Goal: Information Seeking & Learning: Understand process/instructions

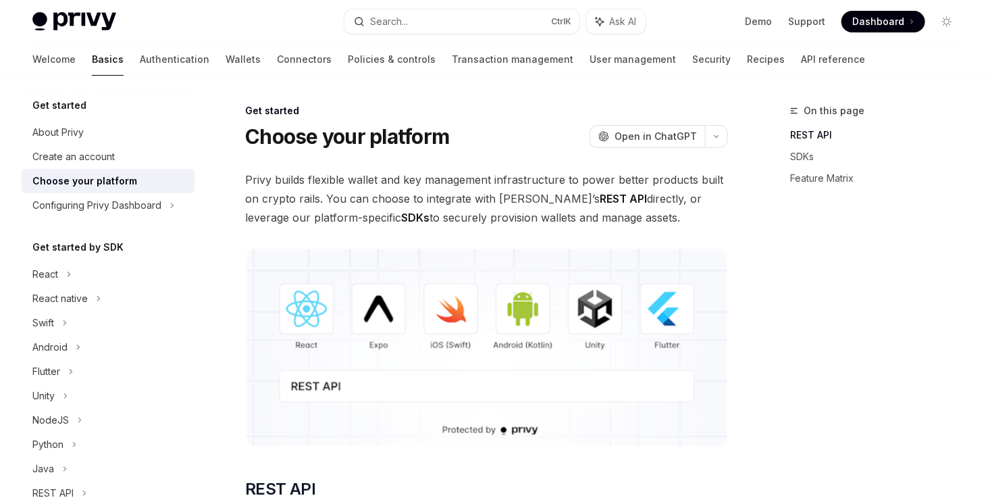
click at [305, 312] on img at bounding box center [486, 346] width 483 height 197
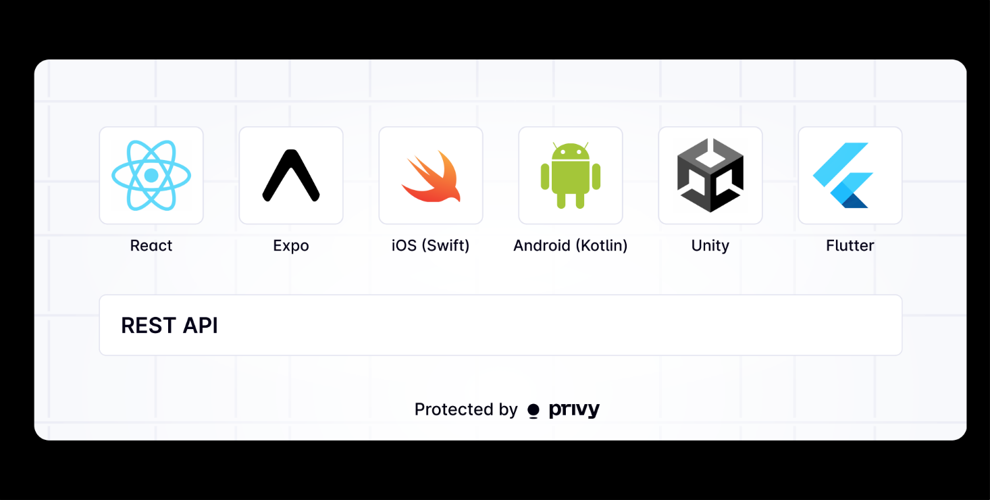
click at [305, 312] on img at bounding box center [500, 249] width 933 height 381
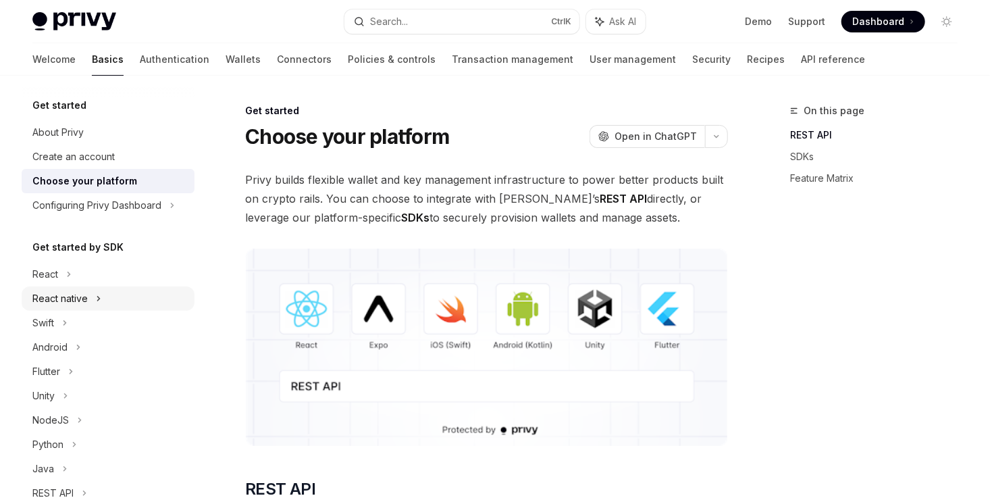
click at [72, 302] on div "React native" at bounding box center [59, 298] width 55 height 16
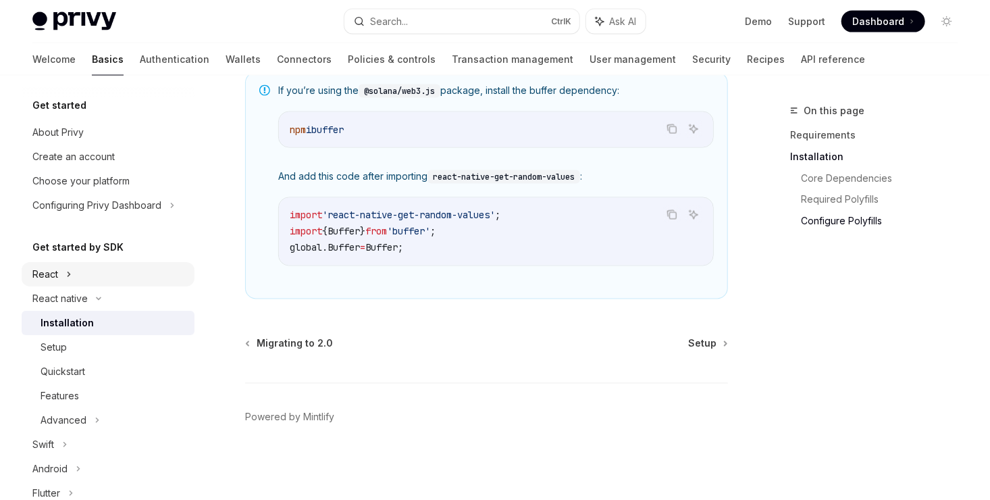
click at [72, 276] on div "React" at bounding box center [108, 274] width 173 height 24
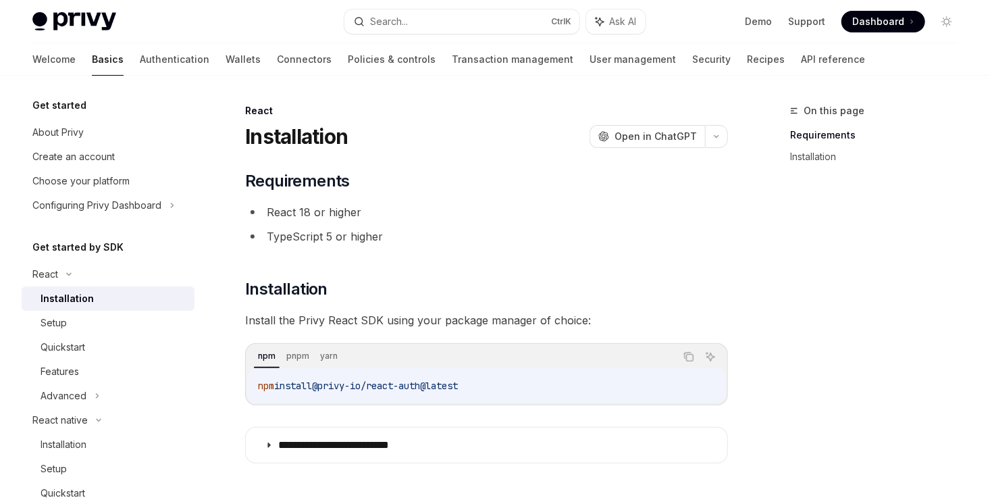
click at [113, 304] on div "Installation" at bounding box center [114, 298] width 146 height 16
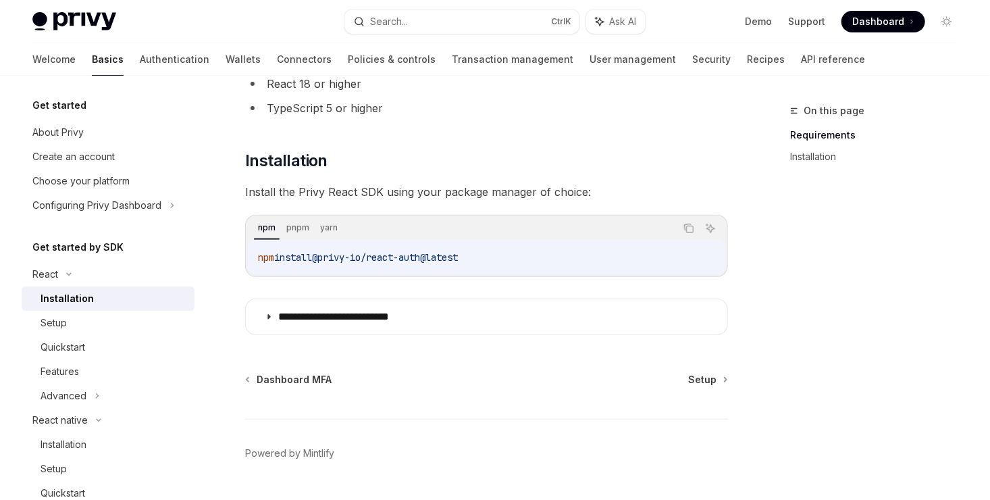
scroll to position [163, 0]
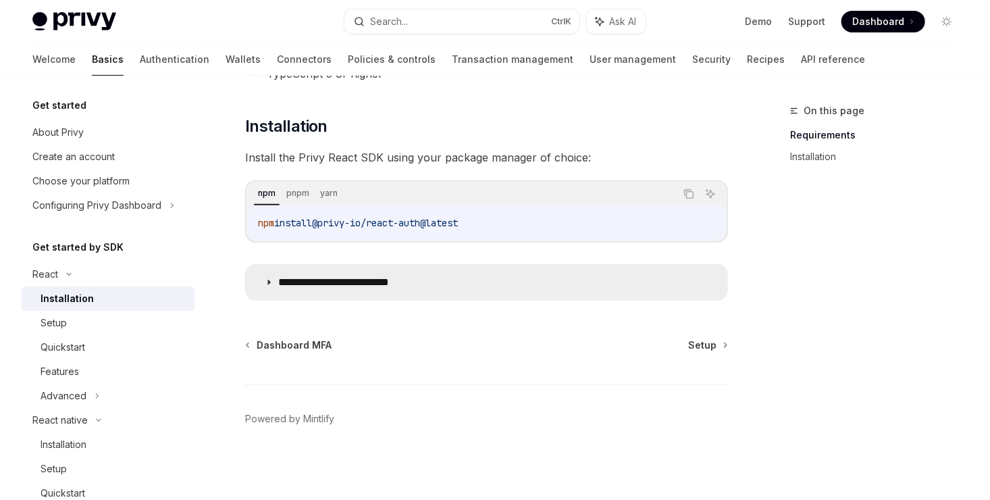
click at [274, 282] on summary "**********" at bounding box center [486, 282] width 481 height 35
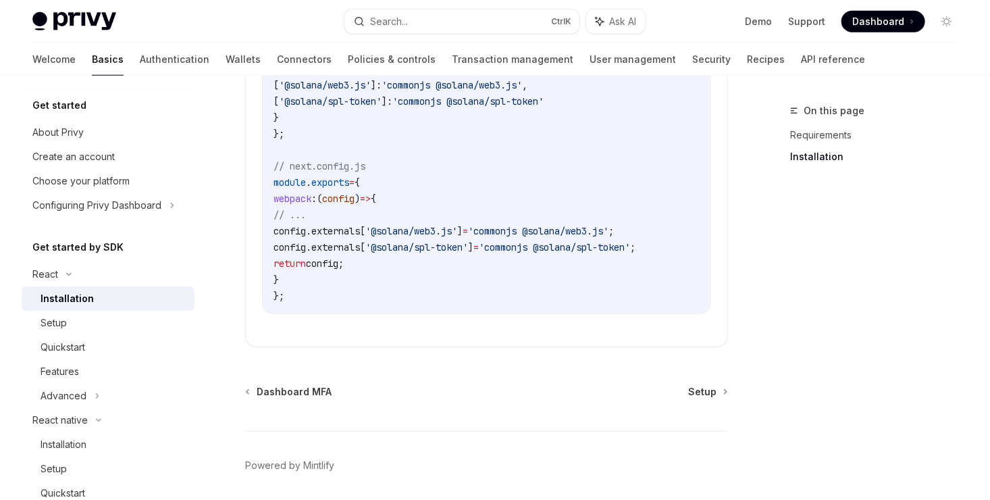
scroll to position [588, 0]
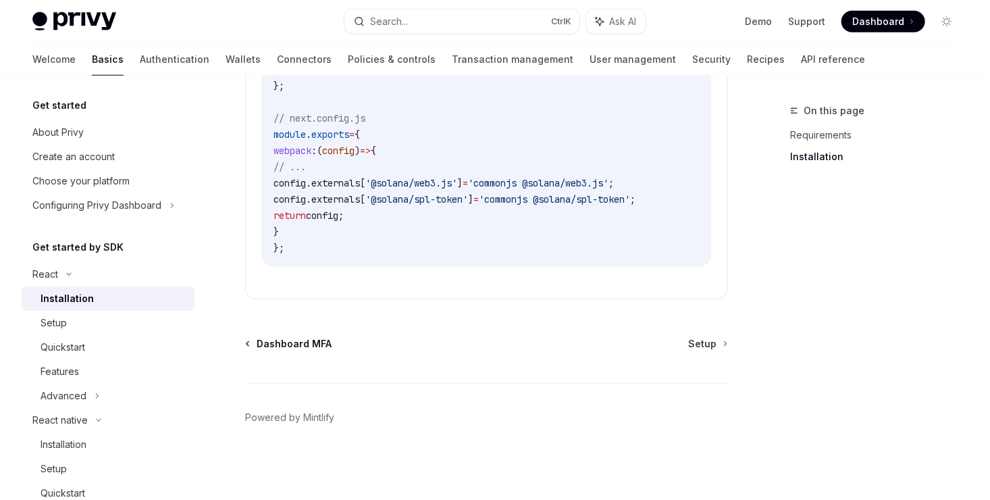
click at [246, 348] on link "Dashboard MFA" at bounding box center [288, 344] width 85 height 14
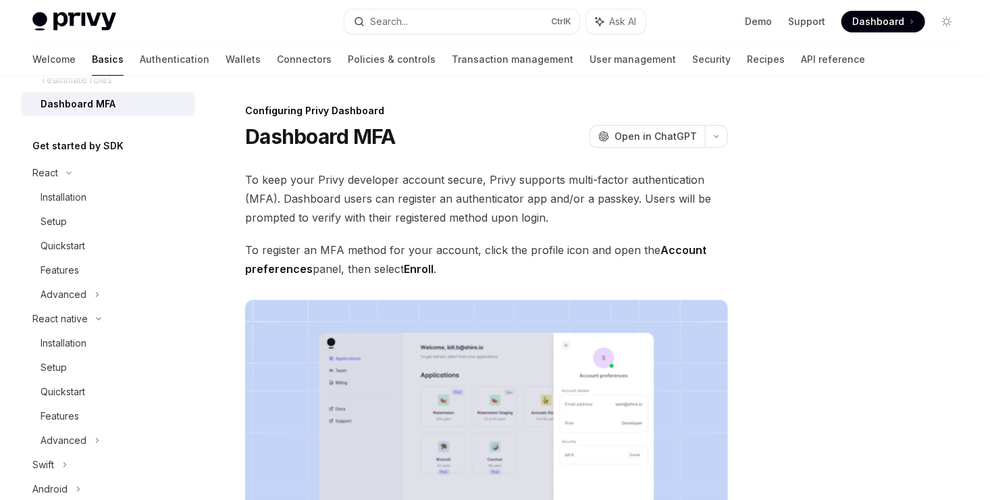
scroll to position [248, 0]
click at [68, 223] on div "Setup" at bounding box center [114, 221] width 146 height 16
type textarea "*"
